Goal: Information Seeking & Learning: Learn about a topic

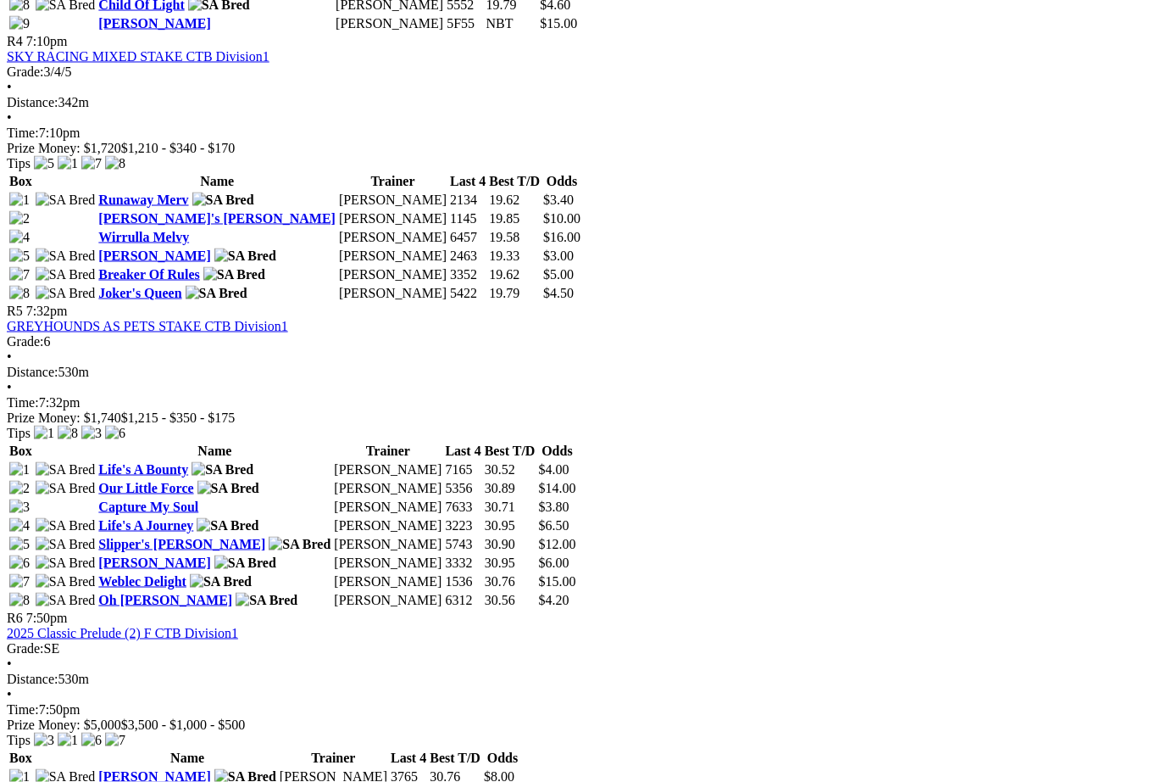
scroll to position [1720, 0]
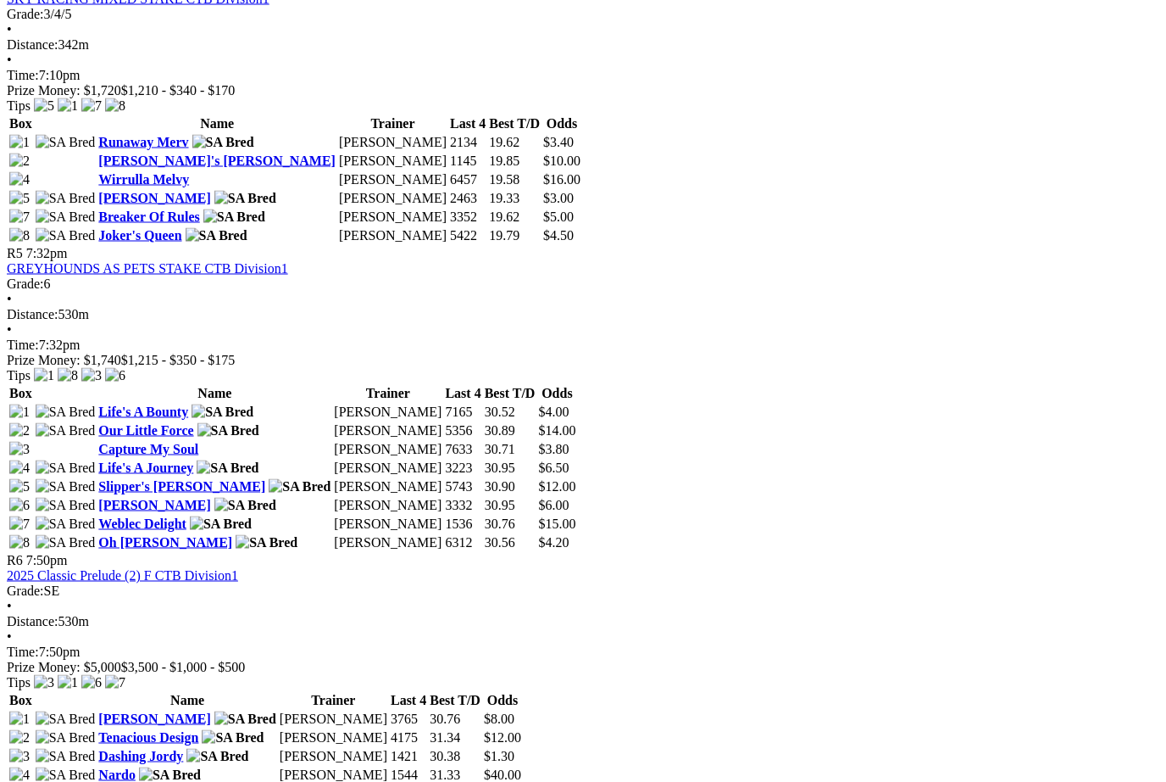
scroll to position [1776, 0]
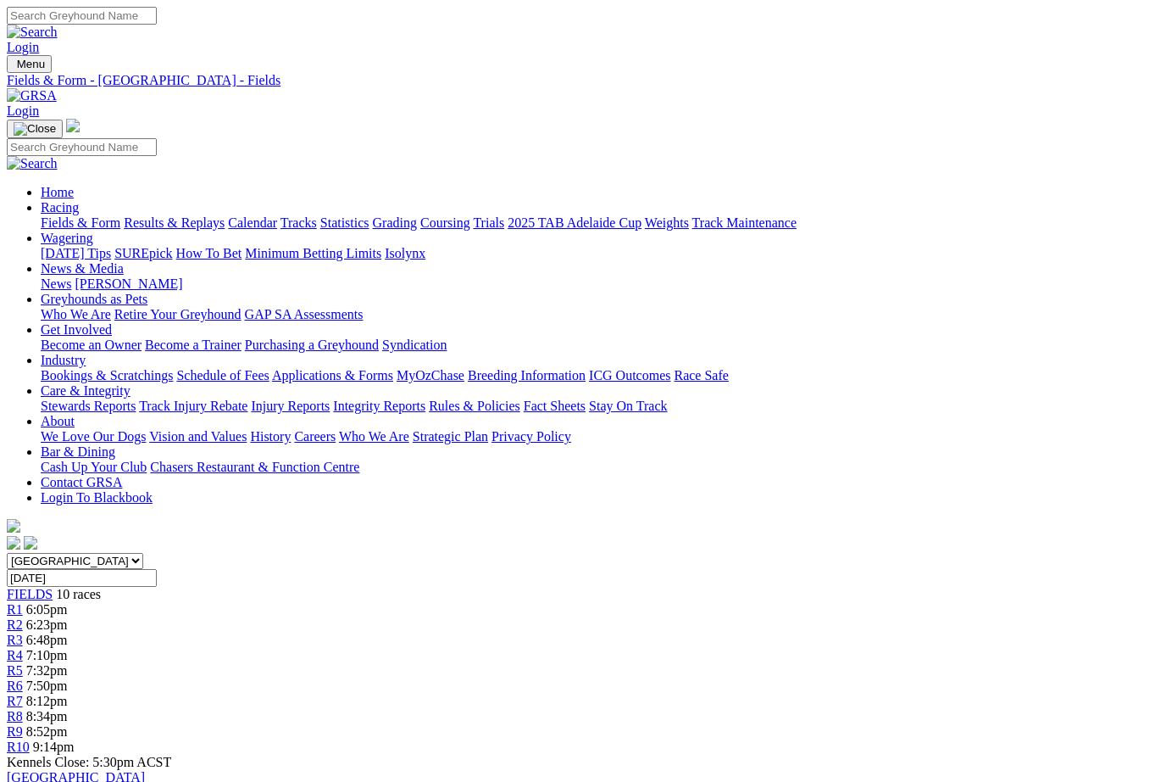
scroll to position [1776, 0]
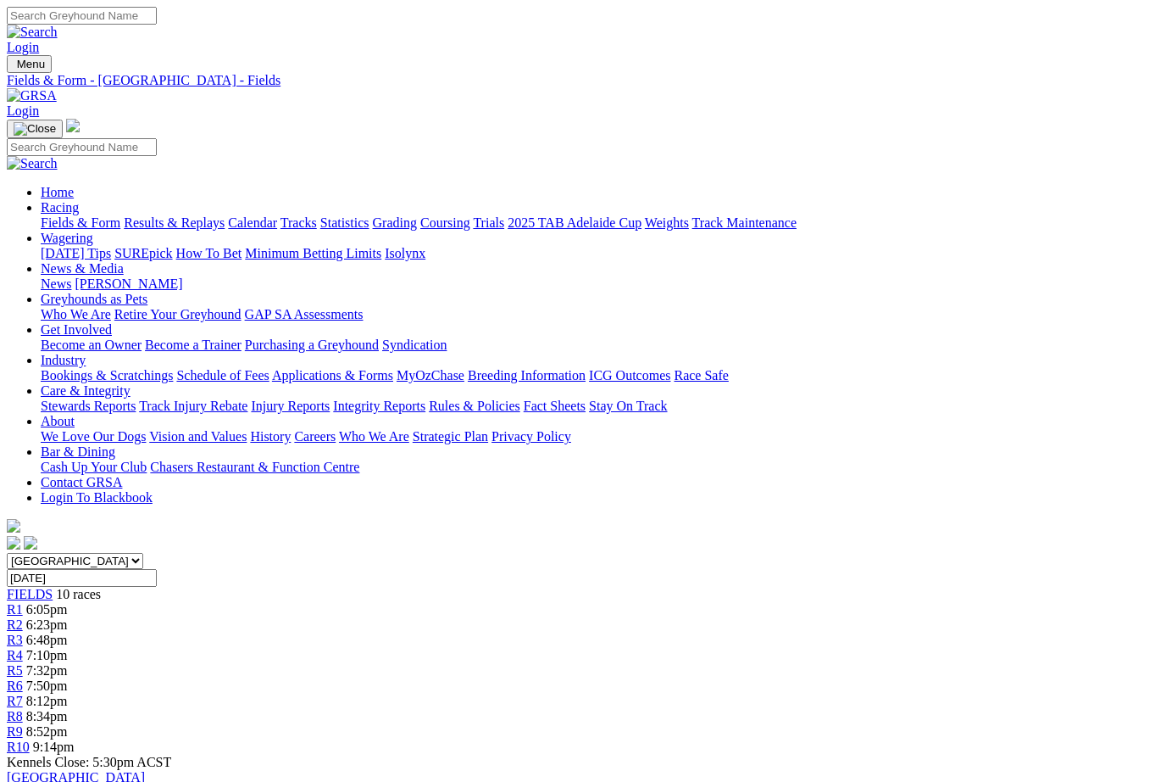
scroll to position [1776, 0]
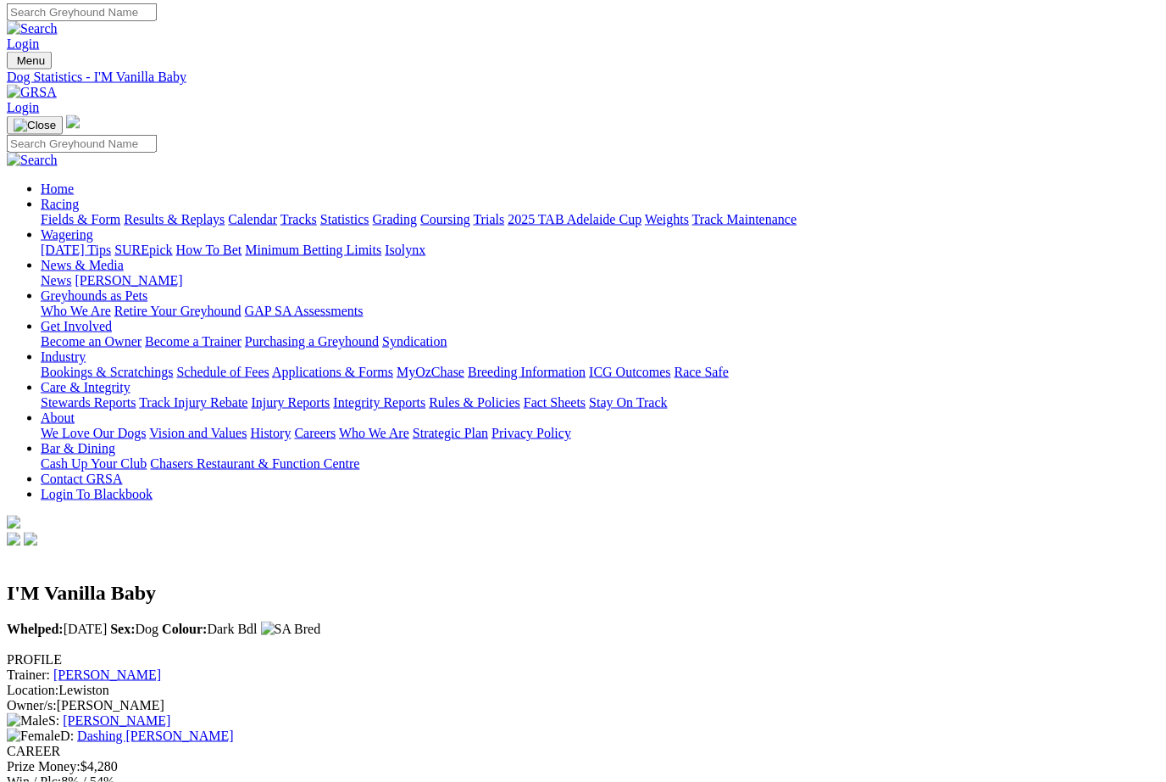
scroll to position [4, 0]
click at [70, 211] on link "Fields & Form" at bounding box center [81, 218] width 80 height 14
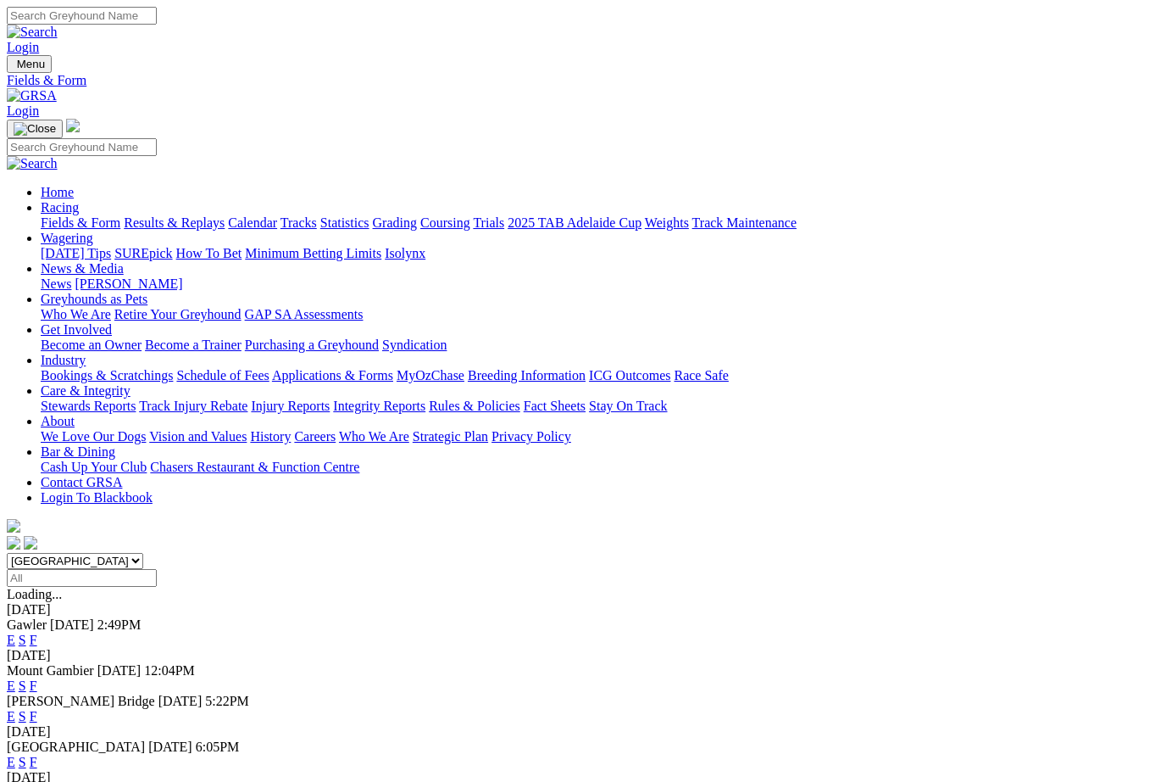
click at [37, 754] on link "F" at bounding box center [34, 761] width 8 height 14
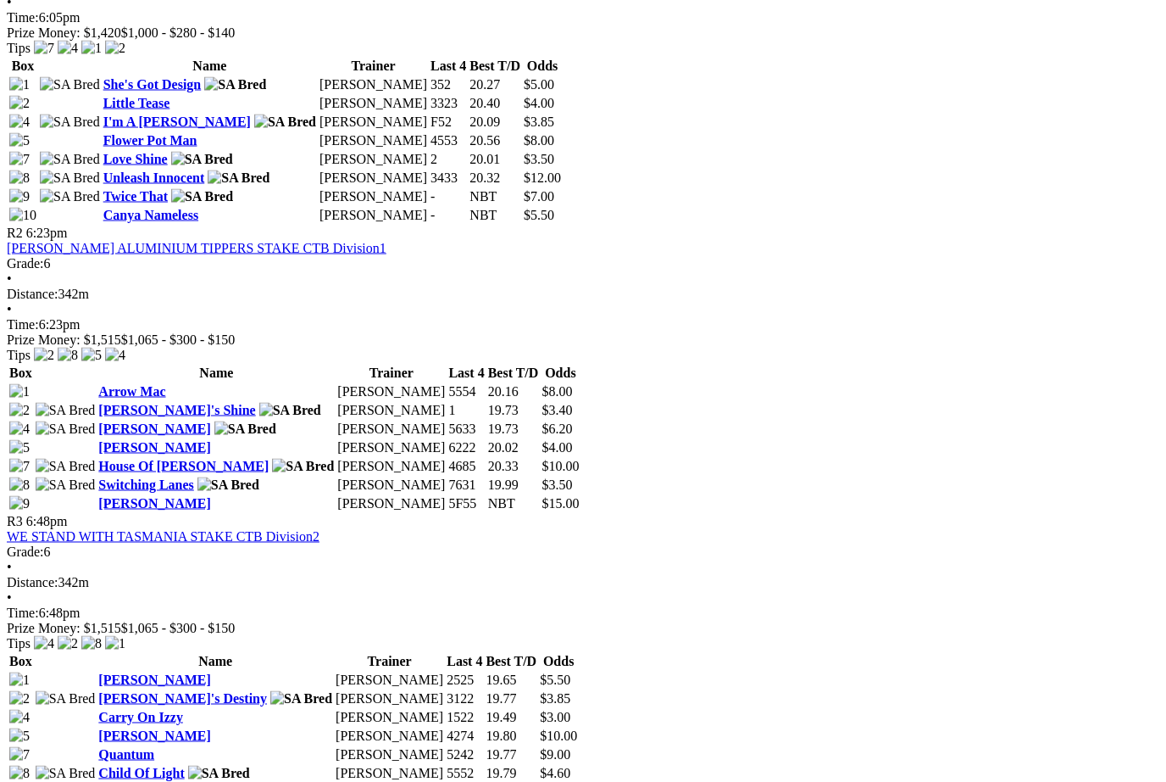
scroll to position [952, 0]
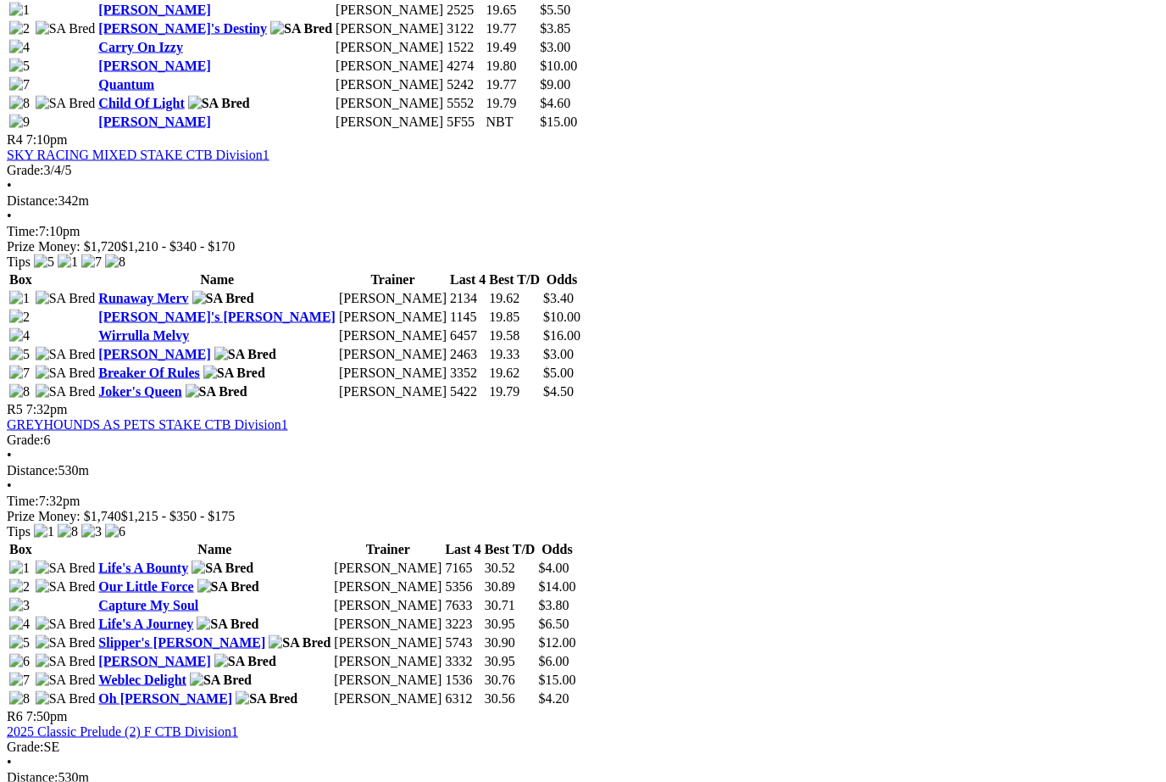
scroll to position [1622, 0]
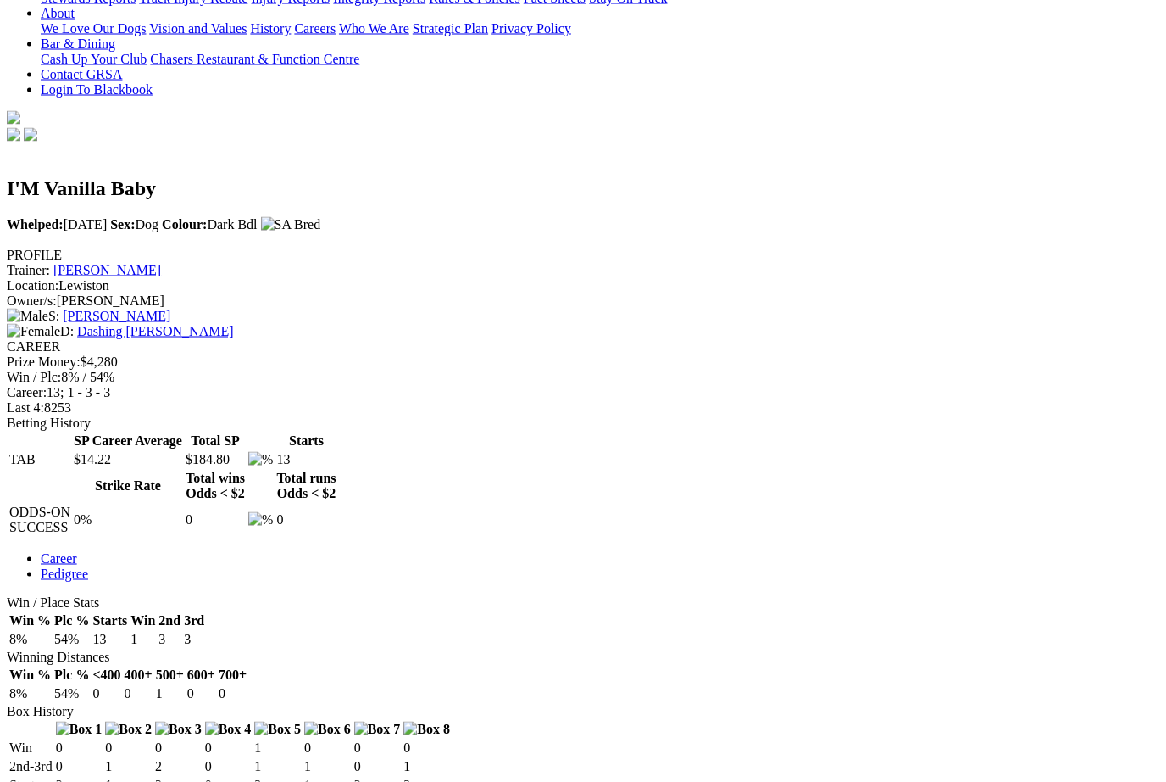
scroll to position [445, 0]
